Goal: Answer question/provide support

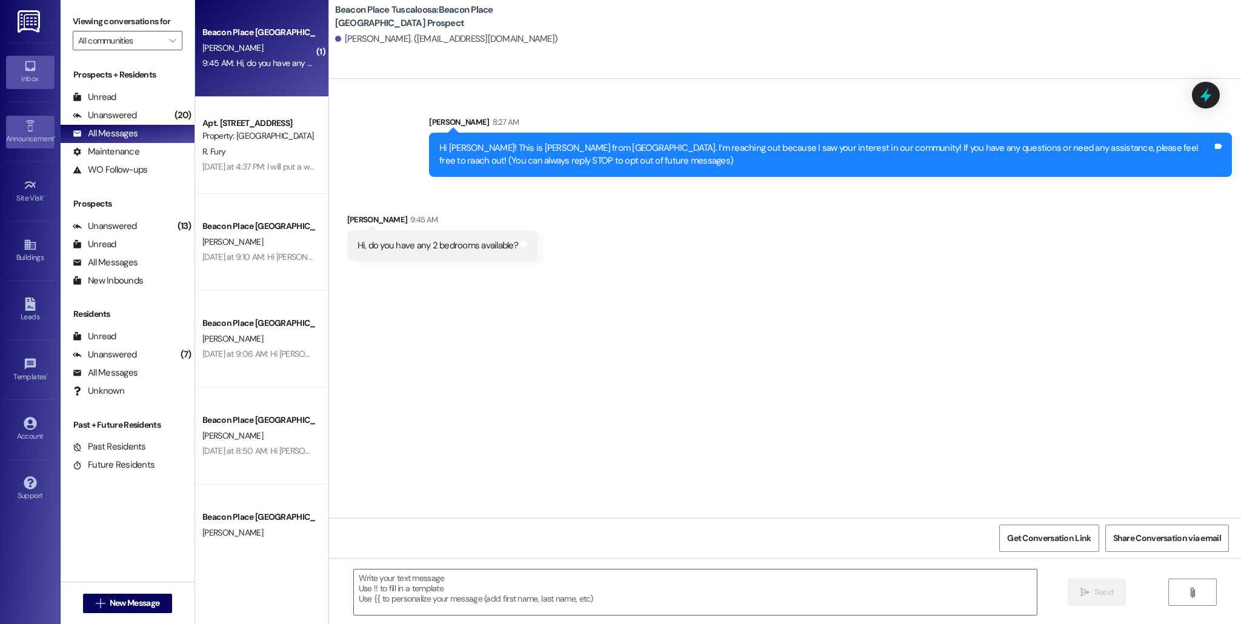
click at [32, 129] on icon at bounding box center [30, 125] width 13 height 13
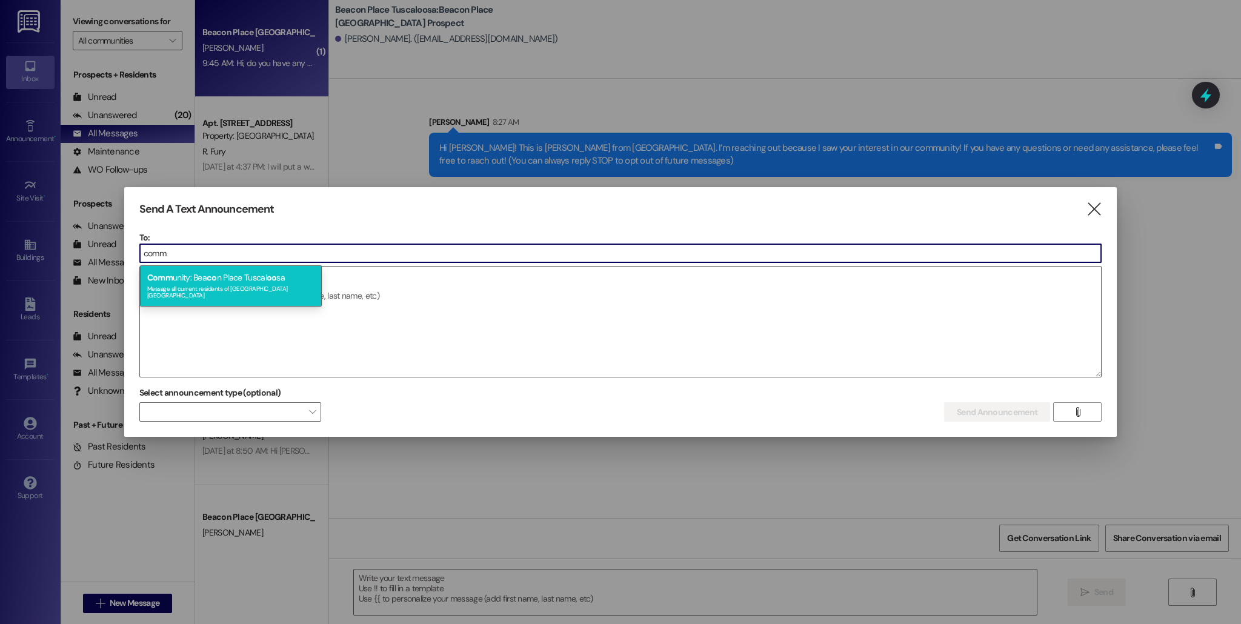
type input "comm"
click at [210, 280] on span "co" at bounding box center [212, 277] width 10 height 11
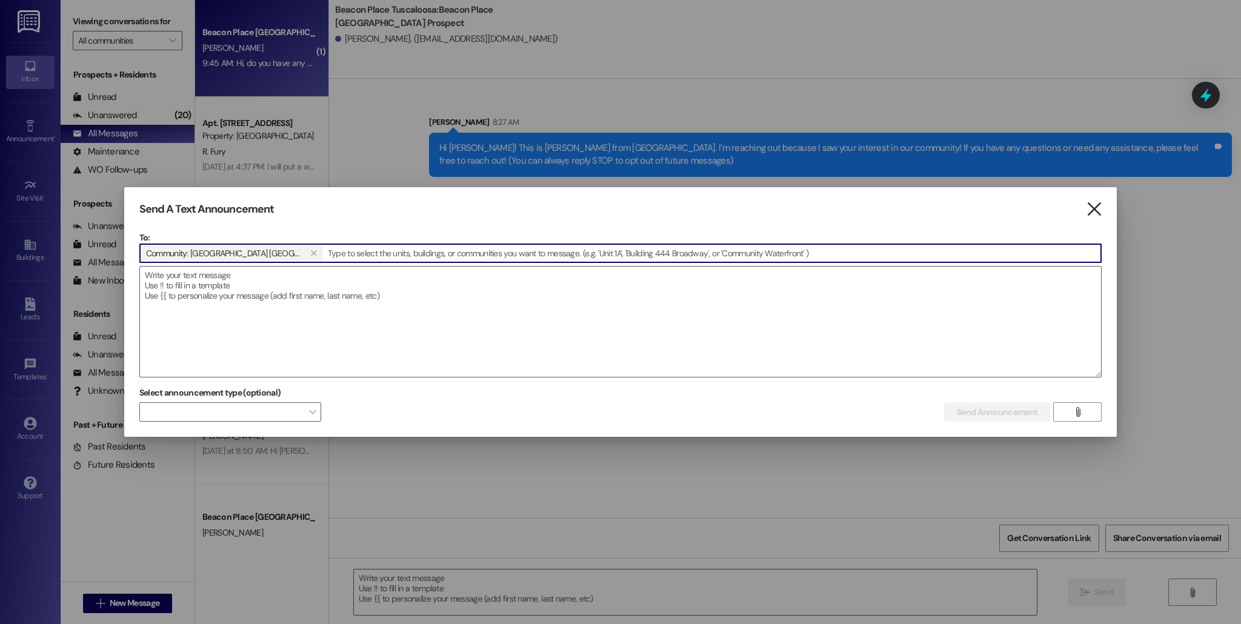
click at [1090, 210] on icon "" at bounding box center [1093, 209] width 16 height 13
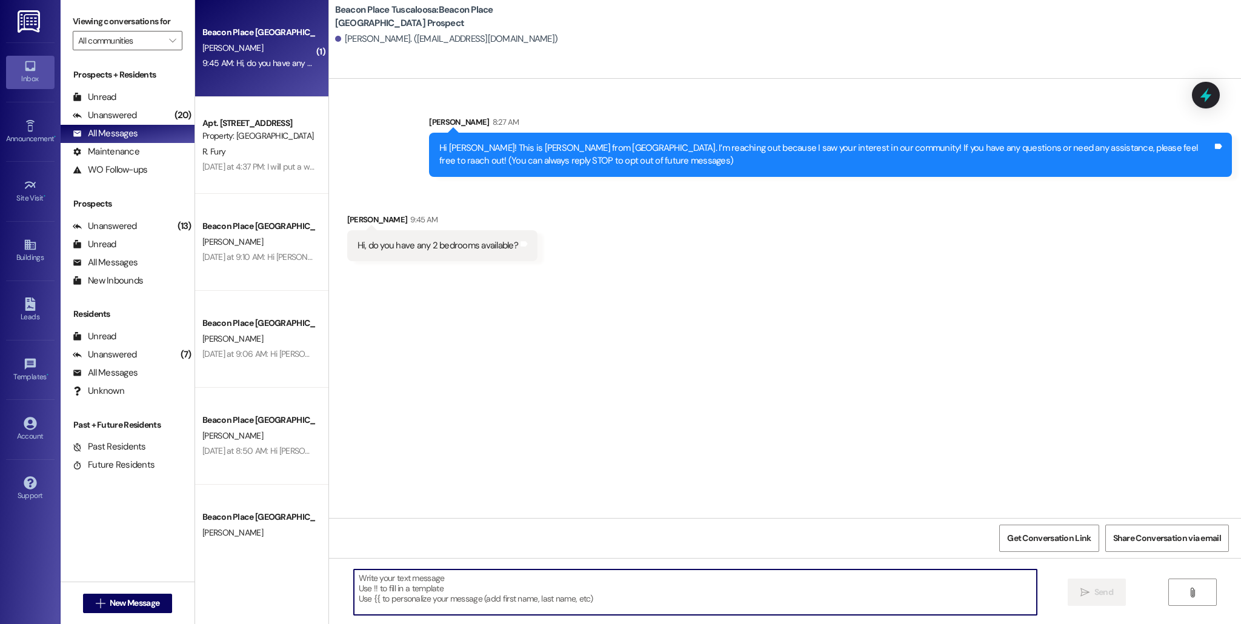
click at [510, 586] on textarea at bounding box center [695, 591] width 683 height 45
type textarea "We do! Would you like to schedule a time to come look at one?"
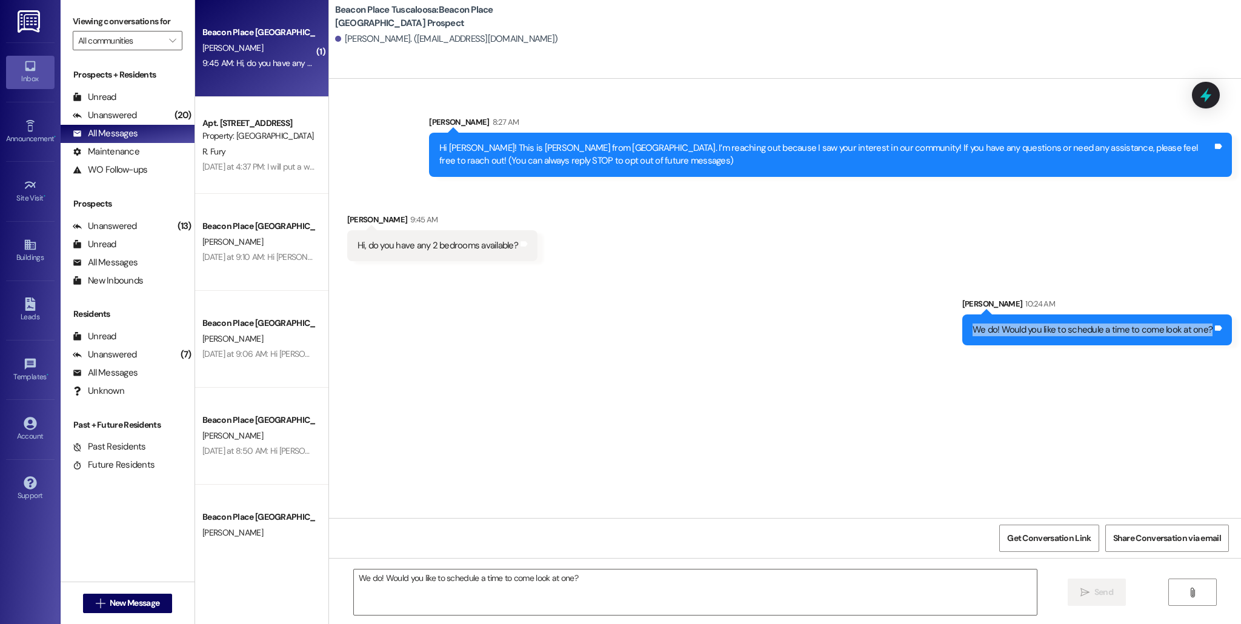
drag, startPoint x: 977, startPoint y: 327, endPoint x: 1219, endPoint y: 321, distance: 242.4
click at [1219, 321] on div "We do! Would you like to schedule a time to come look at one? Tags and notes" at bounding box center [1097, 329] width 270 height 31
copy div "We do! Would you like to schedule a time to come look at one? Tags and notes"
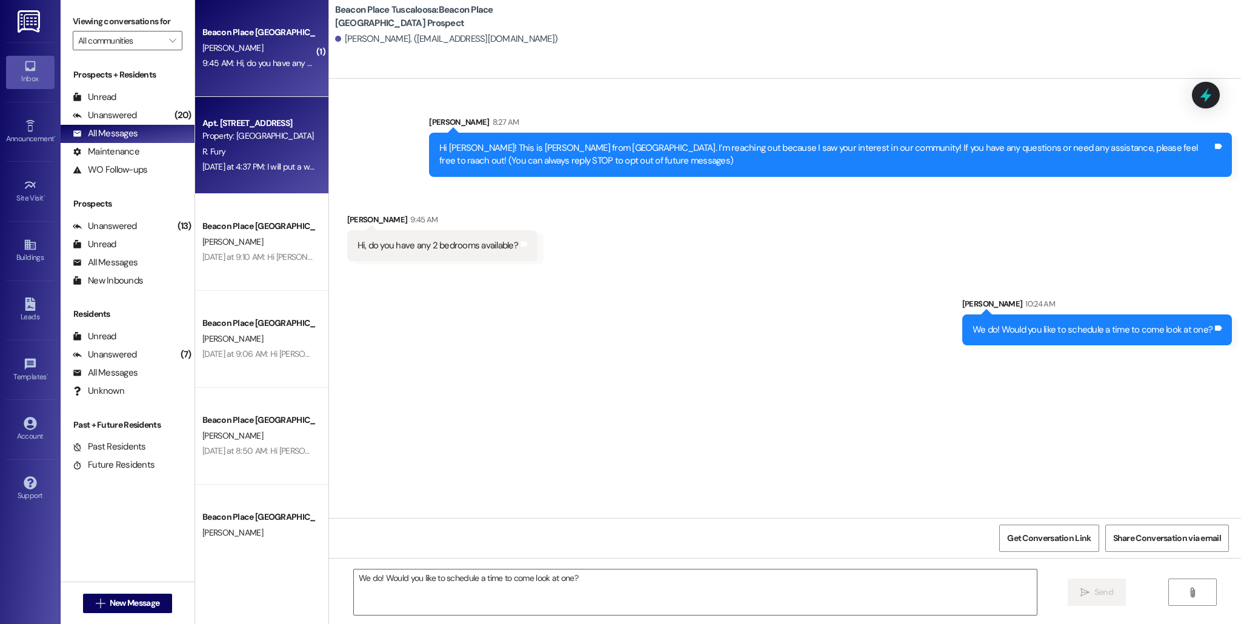
click at [234, 119] on div "Apt. [STREET_ADDRESS]" at bounding box center [258, 123] width 112 height 13
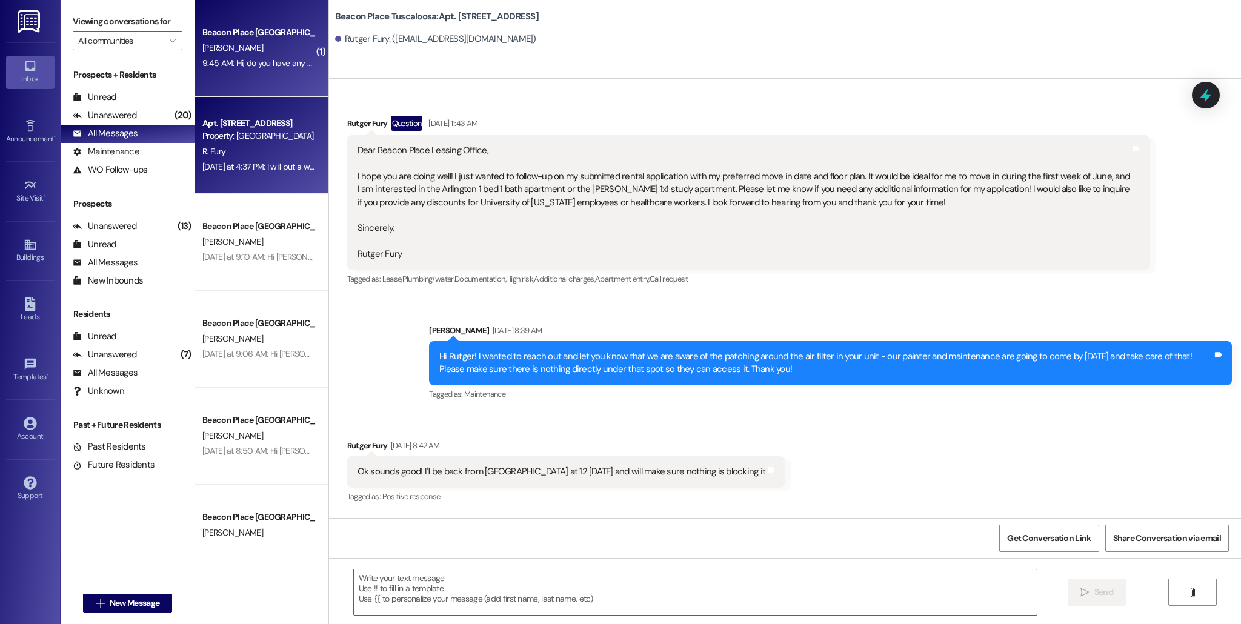
scroll to position [2965, 0]
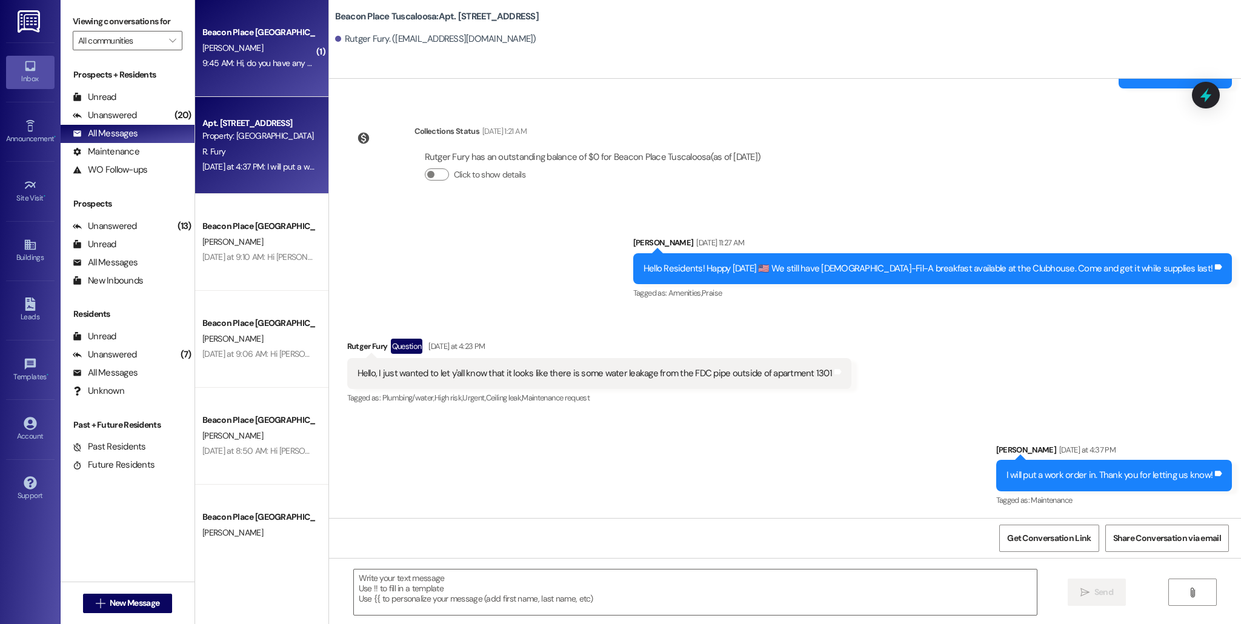
click at [240, 41] on div "[PERSON_NAME]" at bounding box center [258, 48] width 114 height 15
